Goal: Navigation & Orientation: Find specific page/section

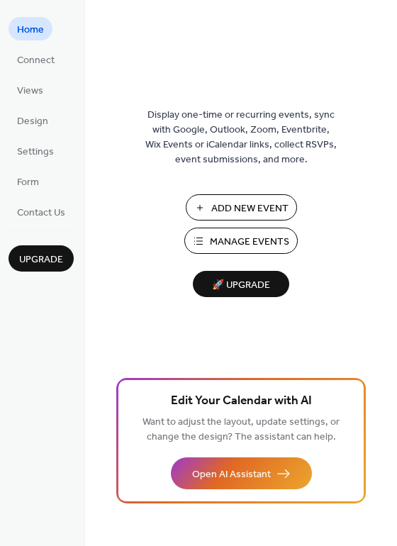
click at [209, 139] on span "Display one-time or recurring events, sync with Google, Outlook, Zoom, Eventbri…" at bounding box center [240, 138] width 191 height 60
click at [11, 64] on link "Connect" at bounding box center [36, 58] width 55 height 23
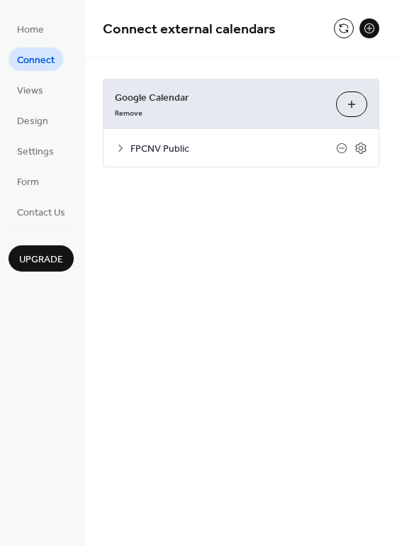
click at [12, 5] on div "Home Connect Views Design Settings Form Contact Us Upgrade" at bounding box center [42, 273] width 85 height 546
click at [113, 147] on div "FPCNV Public" at bounding box center [240, 148] width 275 height 38
click at [119, 147] on icon at bounding box center [120, 147] width 11 height 11
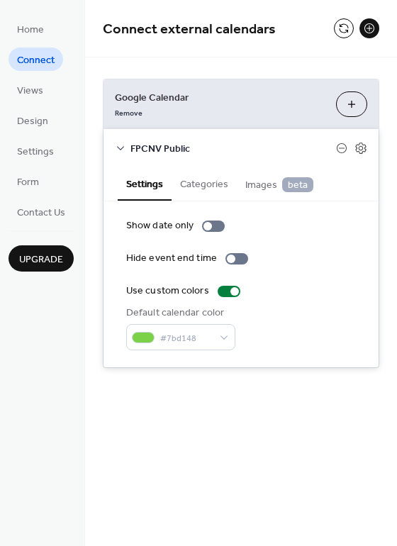
click at [123, 157] on div "FPCNV Public" at bounding box center [240, 148] width 275 height 38
click at [37, 94] on span "Views" at bounding box center [30, 91] width 26 height 15
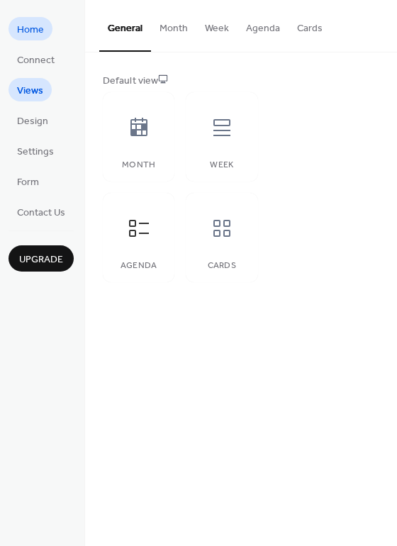
click at [16, 38] on link "Home" at bounding box center [31, 28] width 44 height 23
